Goal: Information Seeking & Learning: Find specific fact

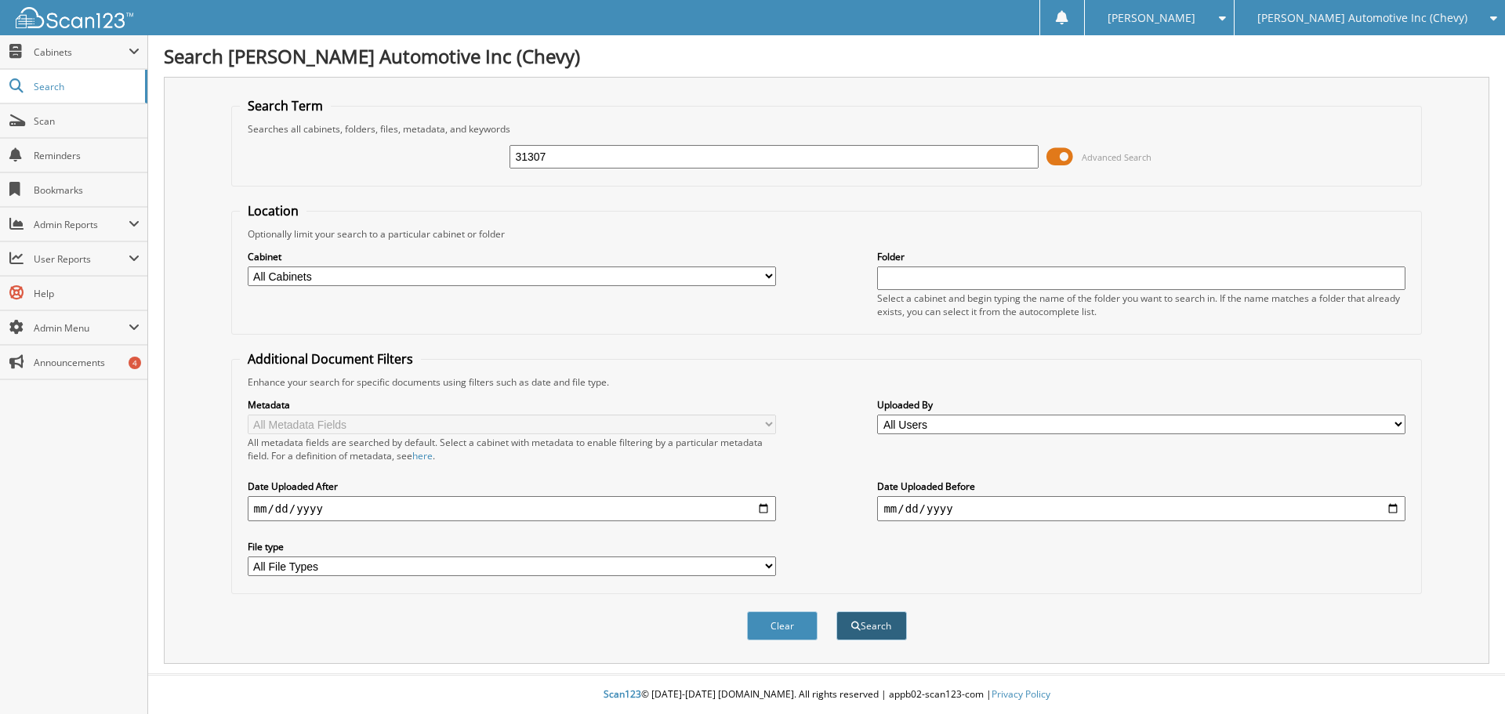
type input "31307"
click at [869, 628] on button "Search" at bounding box center [871, 625] width 71 height 29
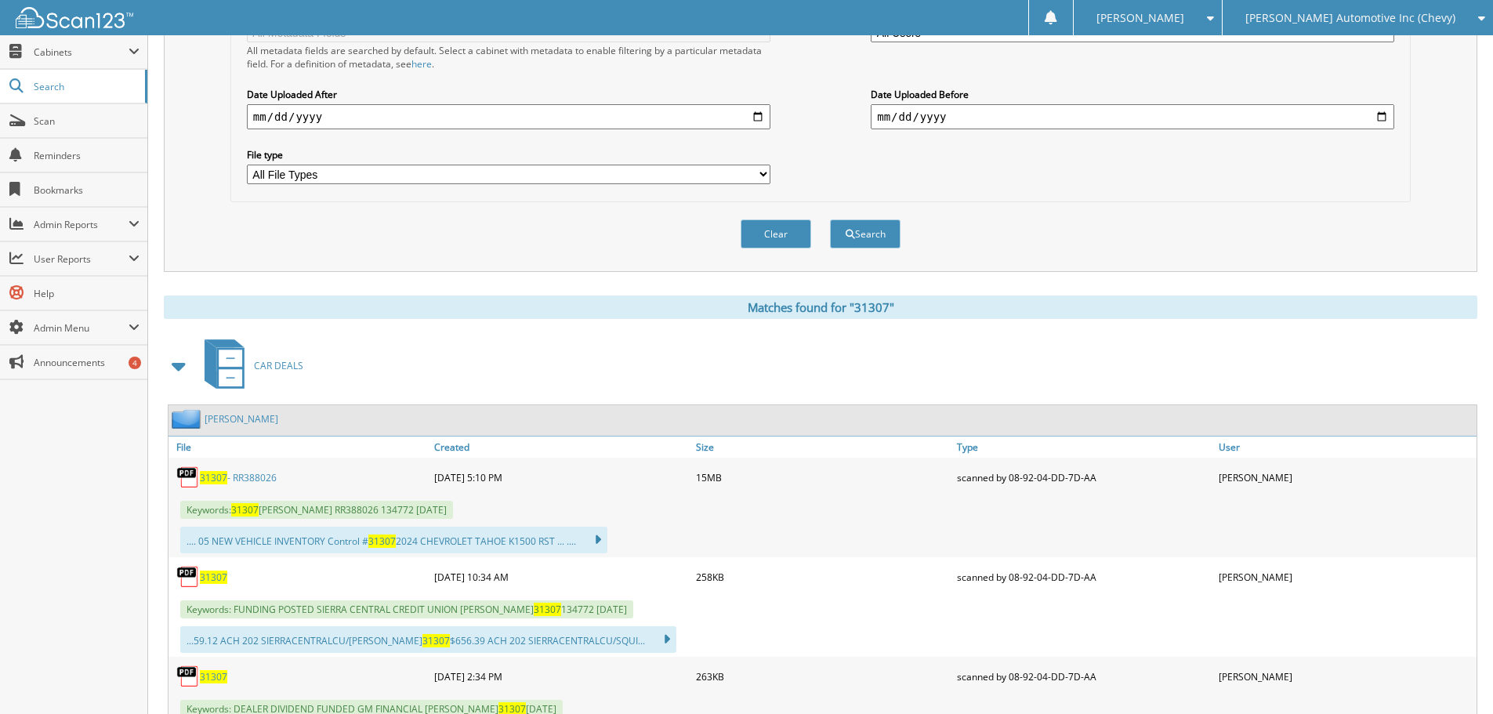
click at [232, 480] on link "31307 - RR388026" at bounding box center [238, 477] width 77 height 13
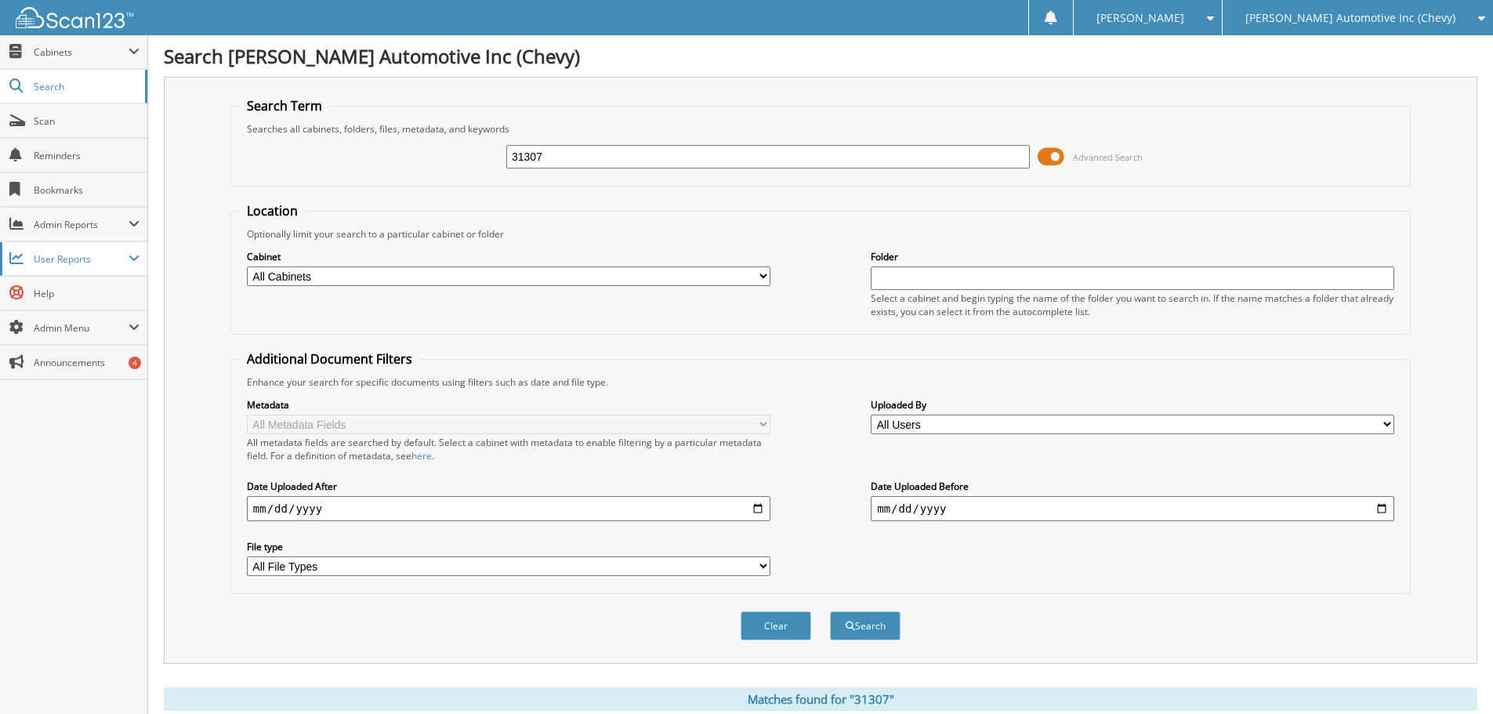
drag, startPoint x: 544, startPoint y: 158, endPoint x: 117, endPoint y: 256, distance: 438.3
type input "149878"
click at [830, 611] on button "Search" at bounding box center [865, 625] width 71 height 29
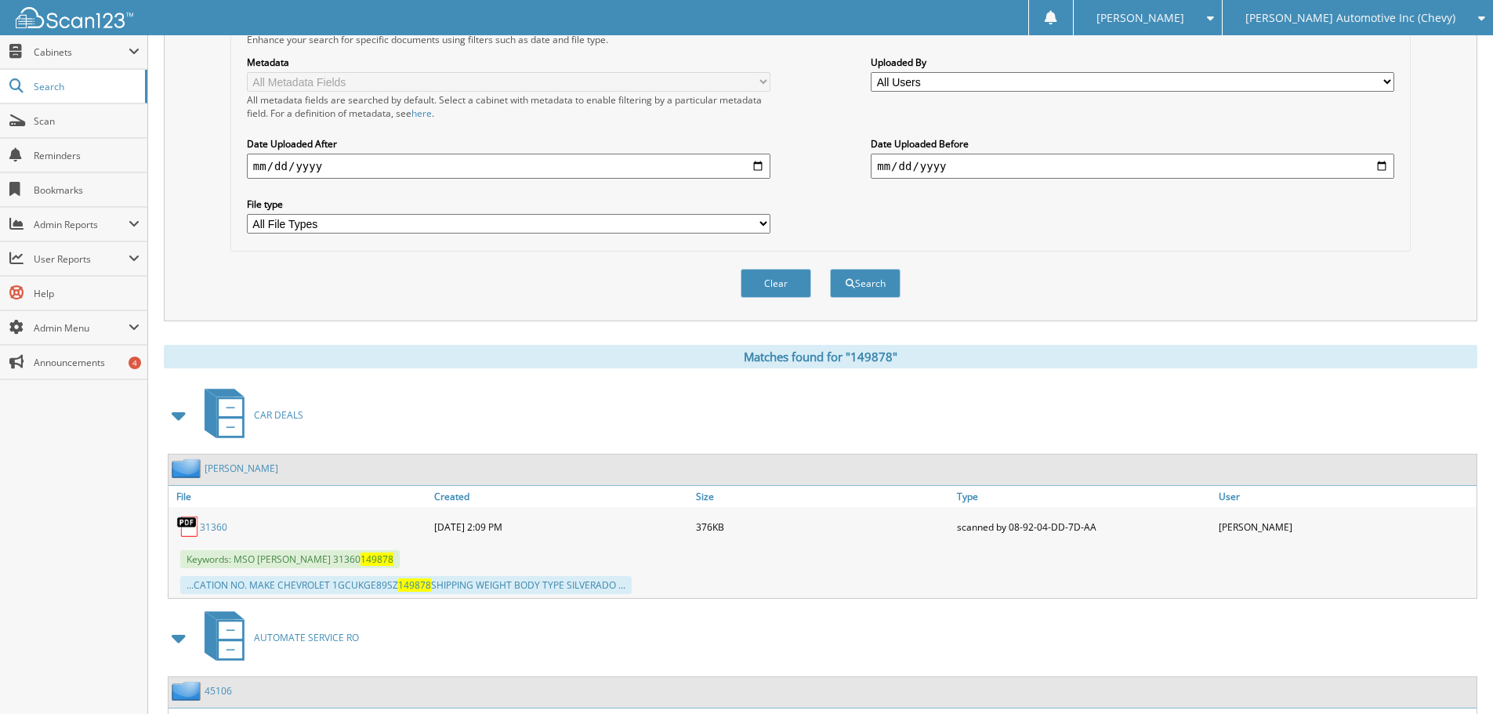
scroll to position [470, 0]
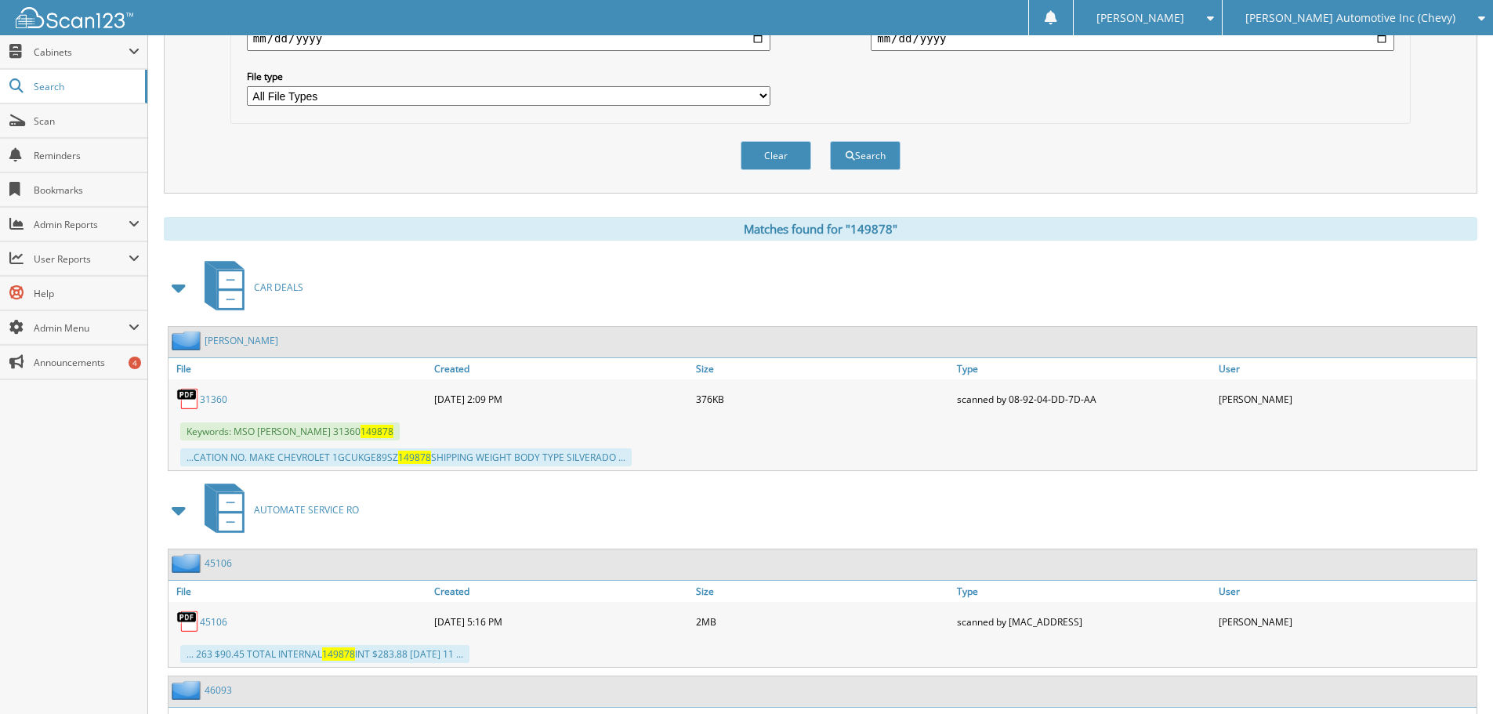
click at [215, 398] on link "31360" at bounding box center [213, 399] width 27 height 13
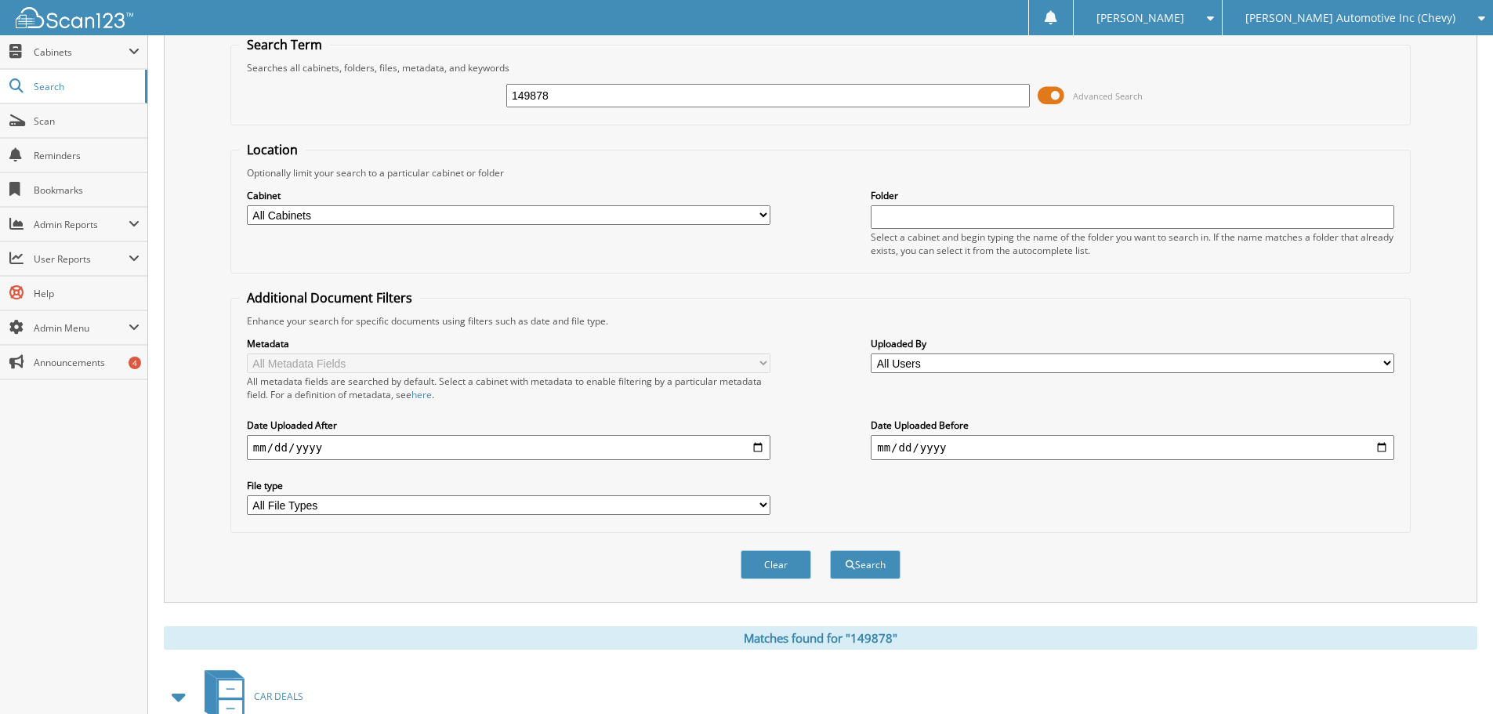
scroll to position [53, 0]
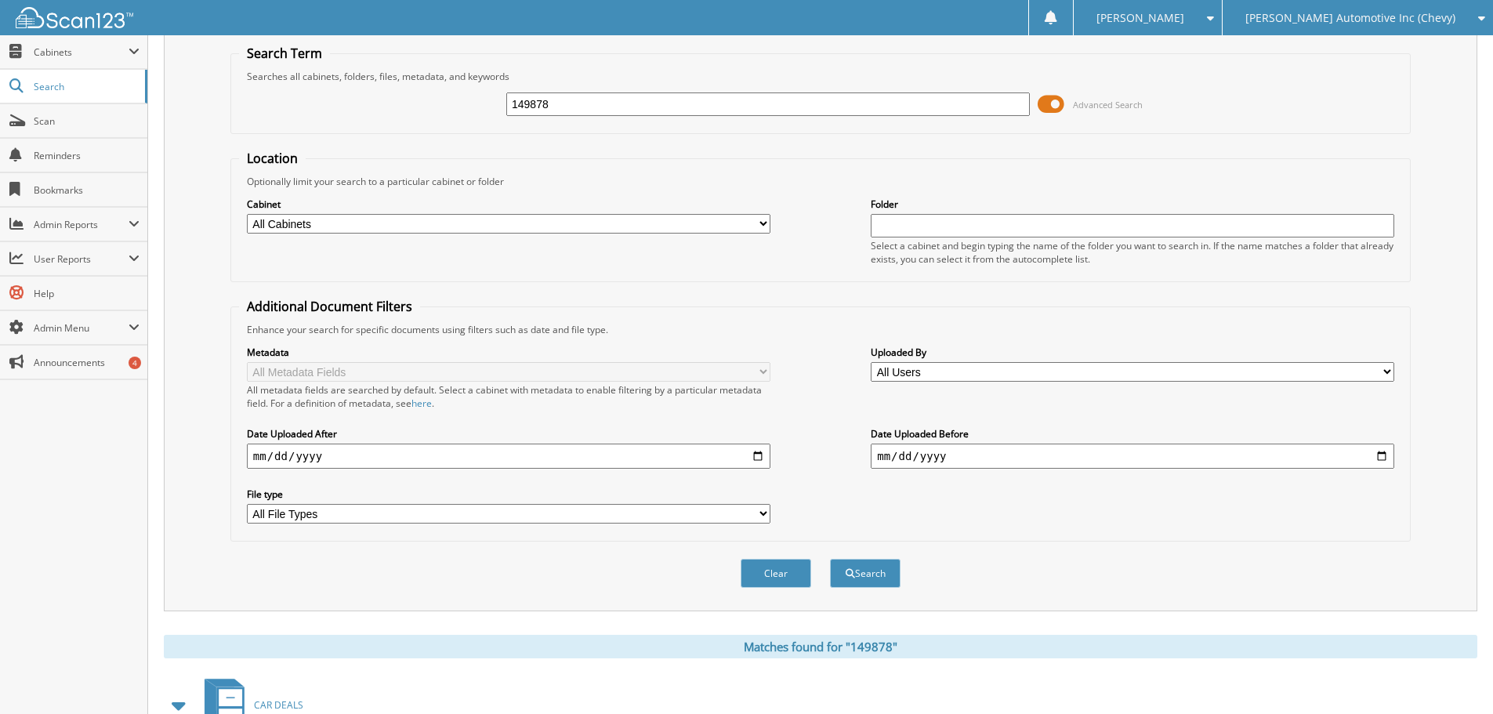
drag, startPoint x: 558, startPoint y: 101, endPoint x: 226, endPoint y: 175, distance: 339.6
click at [229, 173] on div "Search Term Searches all cabinets, folders, files, metadata, and keywords 14987…" at bounding box center [820, 317] width 1313 height 587
type input "weber farms"
click at [830, 559] on button "Search" at bounding box center [865, 573] width 71 height 29
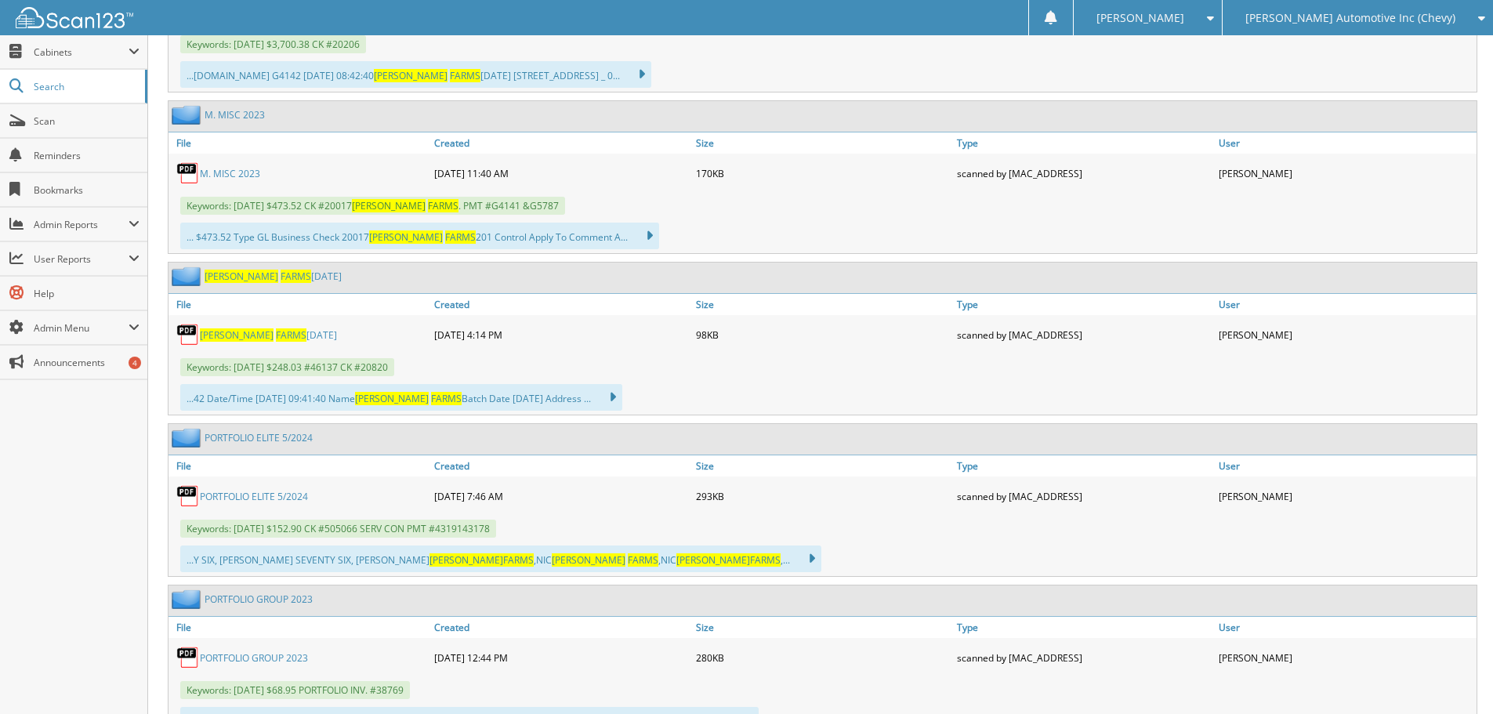
scroll to position [940, 0]
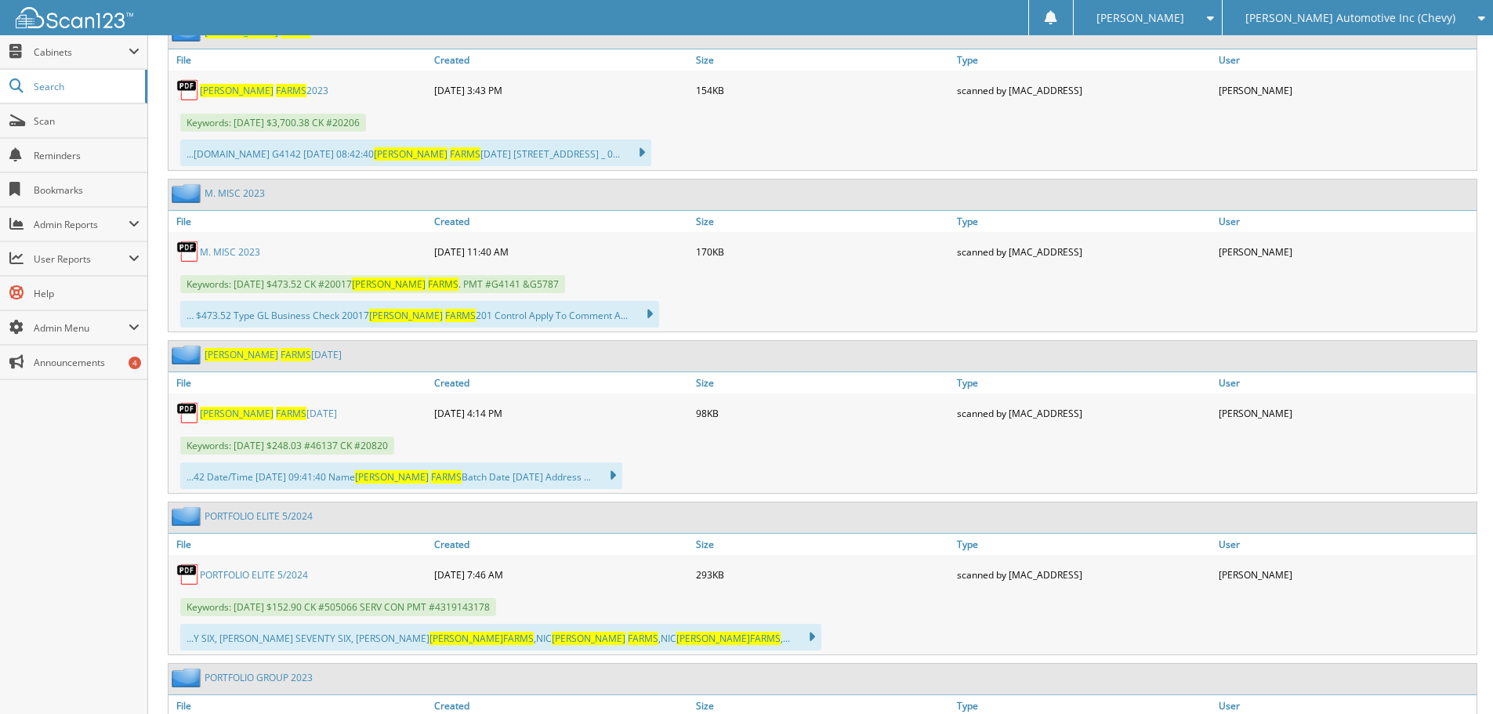
click at [1387, 15] on span "[PERSON_NAME] Automotive Inc (Chevy)" at bounding box center [1350, 17] width 210 height 9
click at [1366, 53] on link "[PERSON_NAME] Motors (Ford)" at bounding box center [1357, 48] width 270 height 27
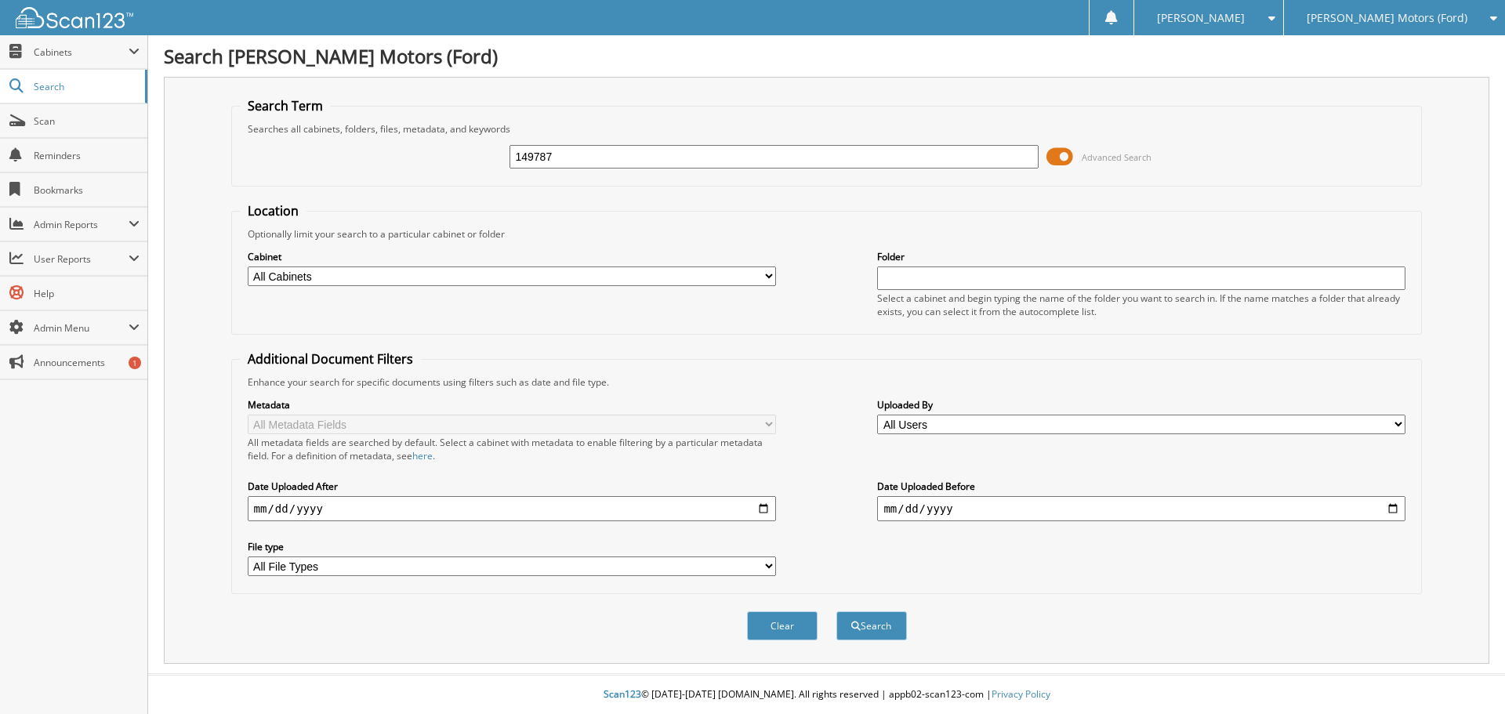
type input "149787"
click at [836, 611] on button "Search" at bounding box center [871, 625] width 71 height 29
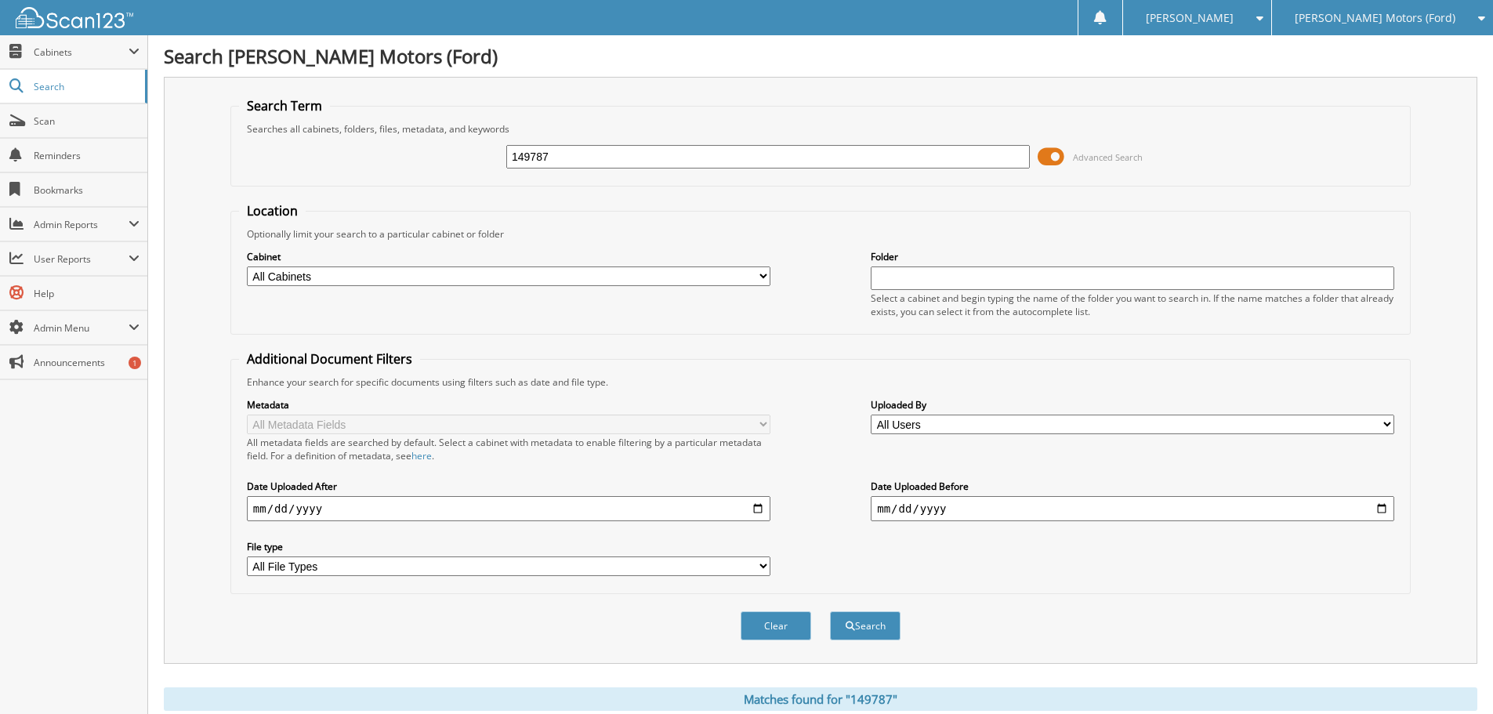
click at [624, 154] on input "149787" at bounding box center [767, 157] width 523 height 24
type input "149878"
click button "Search"
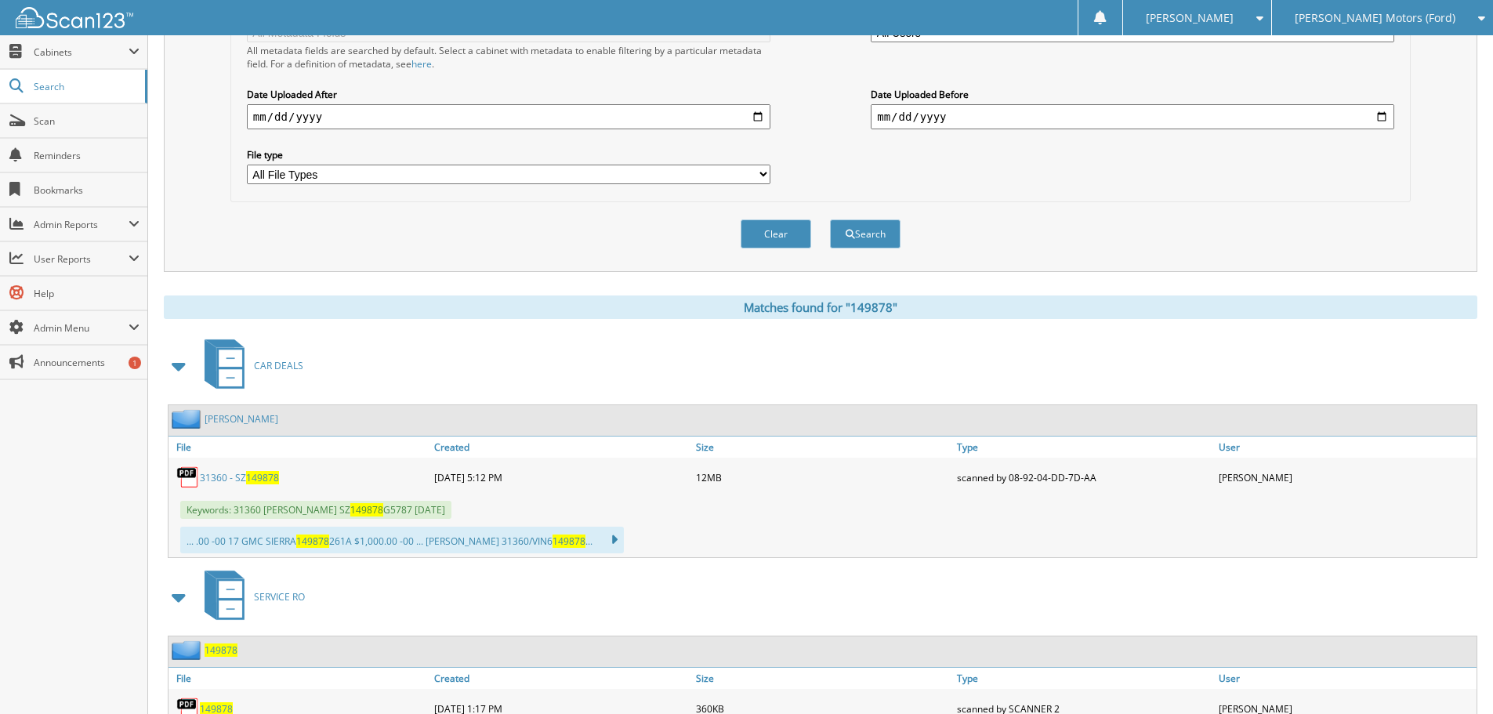
click at [249, 480] on span "149878" at bounding box center [262, 477] width 33 height 13
click at [235, 419] on link "[PERSON_NAME]" at bounding box center [242, 418] width 74 height 13
